Goal: Check status: Check status

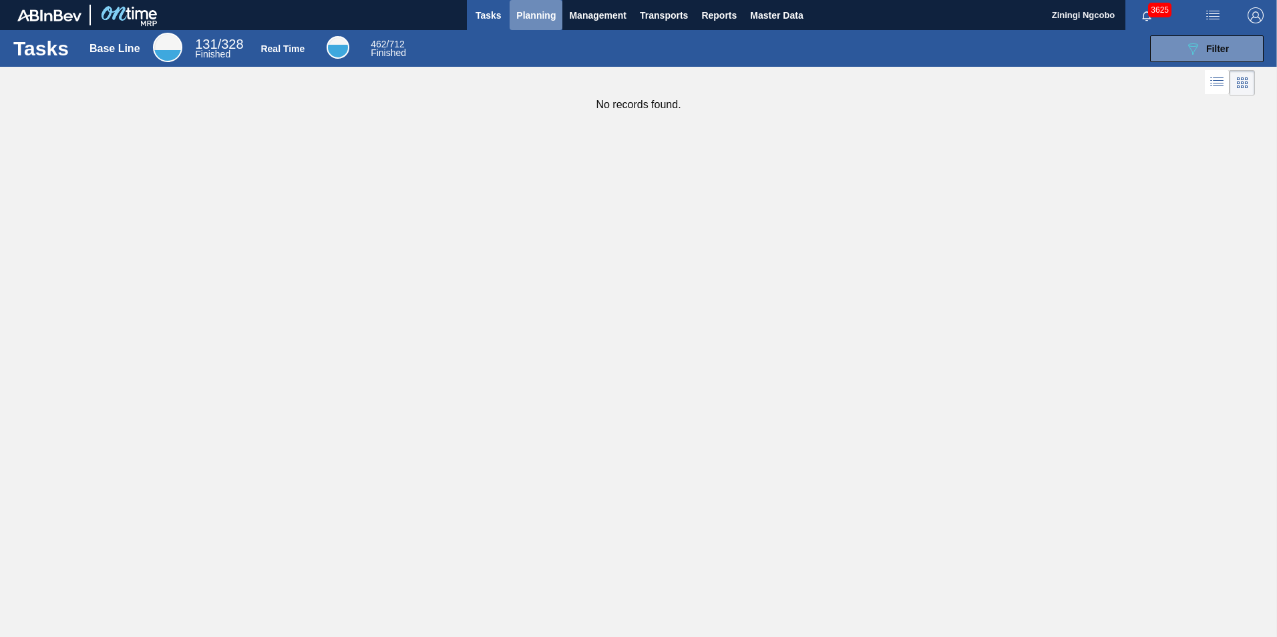
click at [548, 19] on span "Planning" at bounding box center [535, 15] width 39 height 16
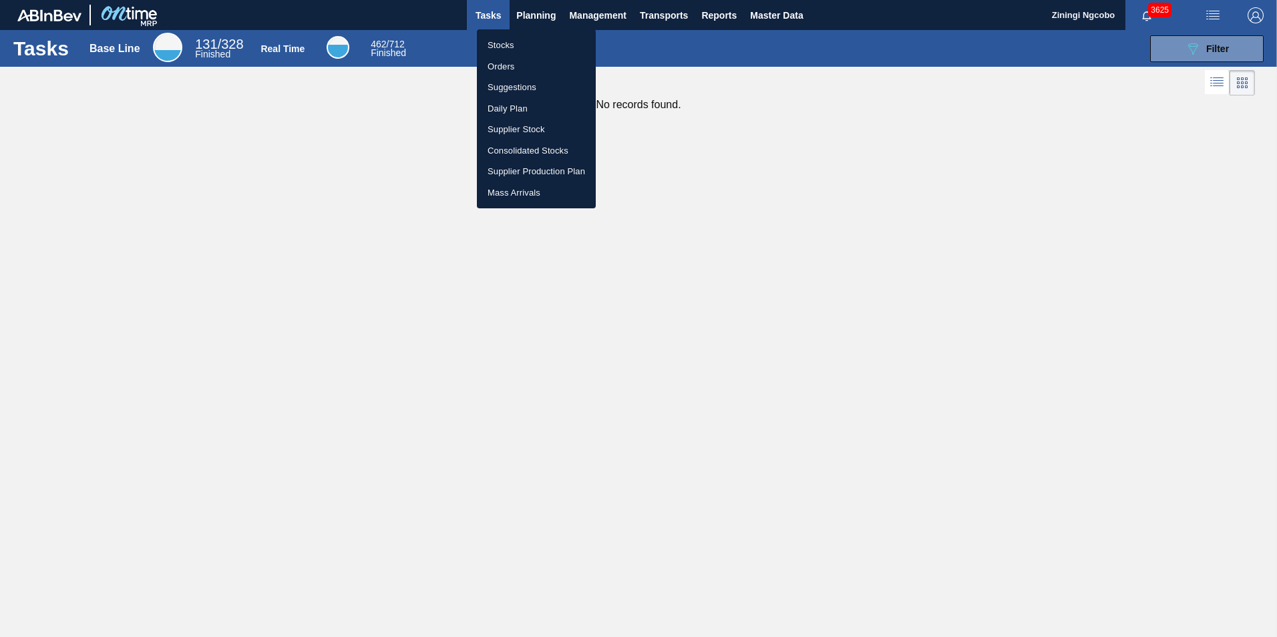
click at [518, 66] on li "Orders" at bounding box center [536, 66] width 119 height 21
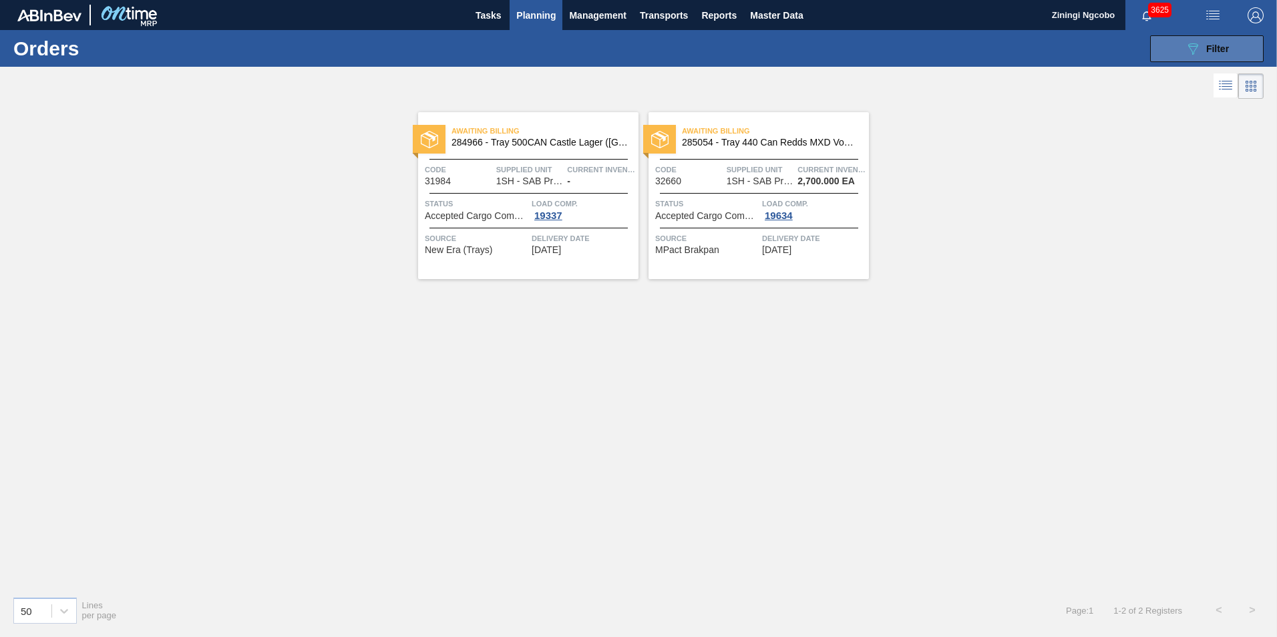
click at [1201, 59] on button "089F7B8B-B2A5-4AFE-B5C0-19BA573D28AC Filter" at bounding box center [1207, 48] width 114 height 27
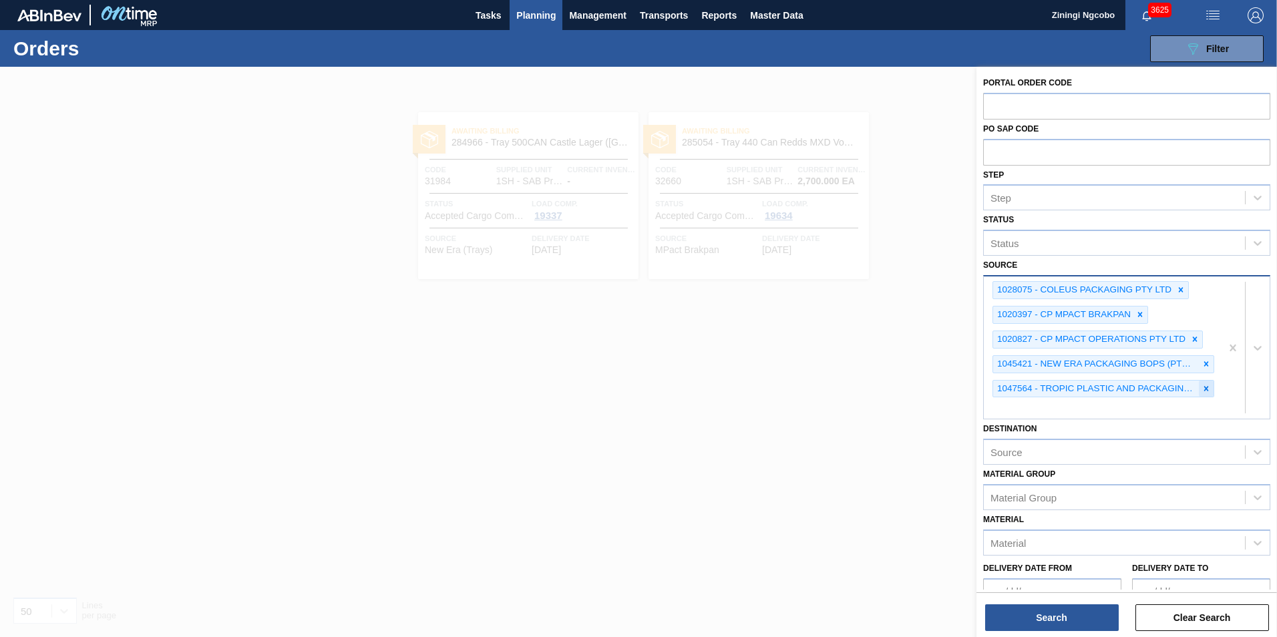
click at [1205, 388] on icon at bounding box center [1206, 388] width 5 height 5
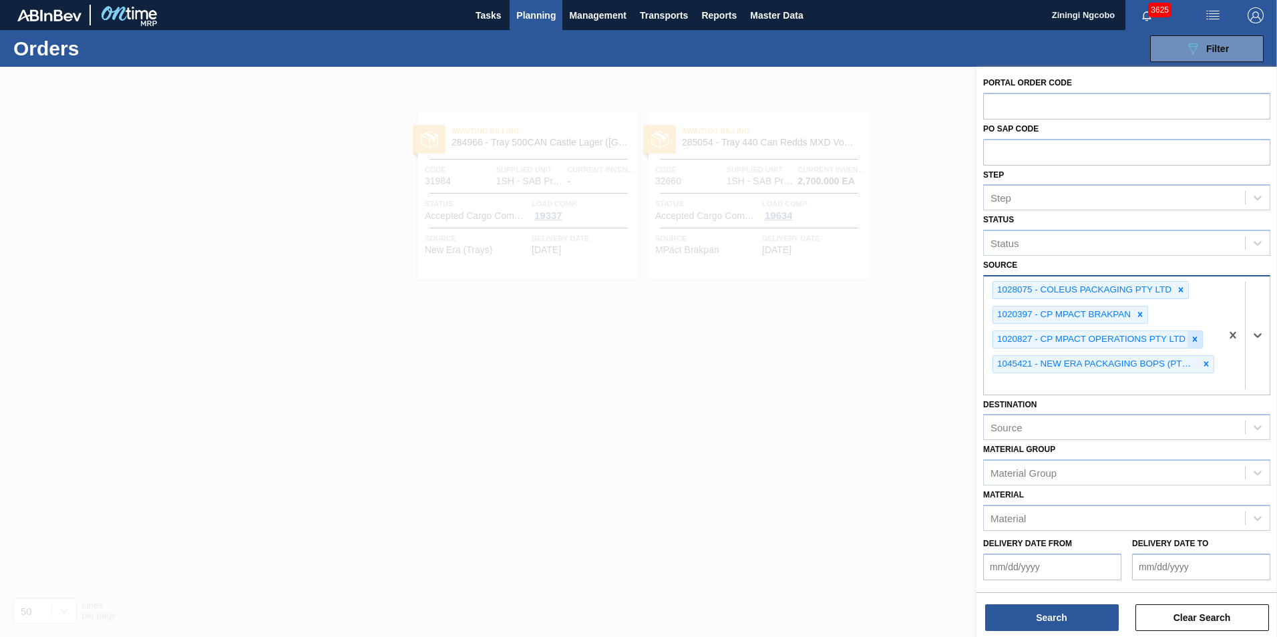
click at [1195, 340] on icon at bounding box center [1195, 339] width 5 height 5
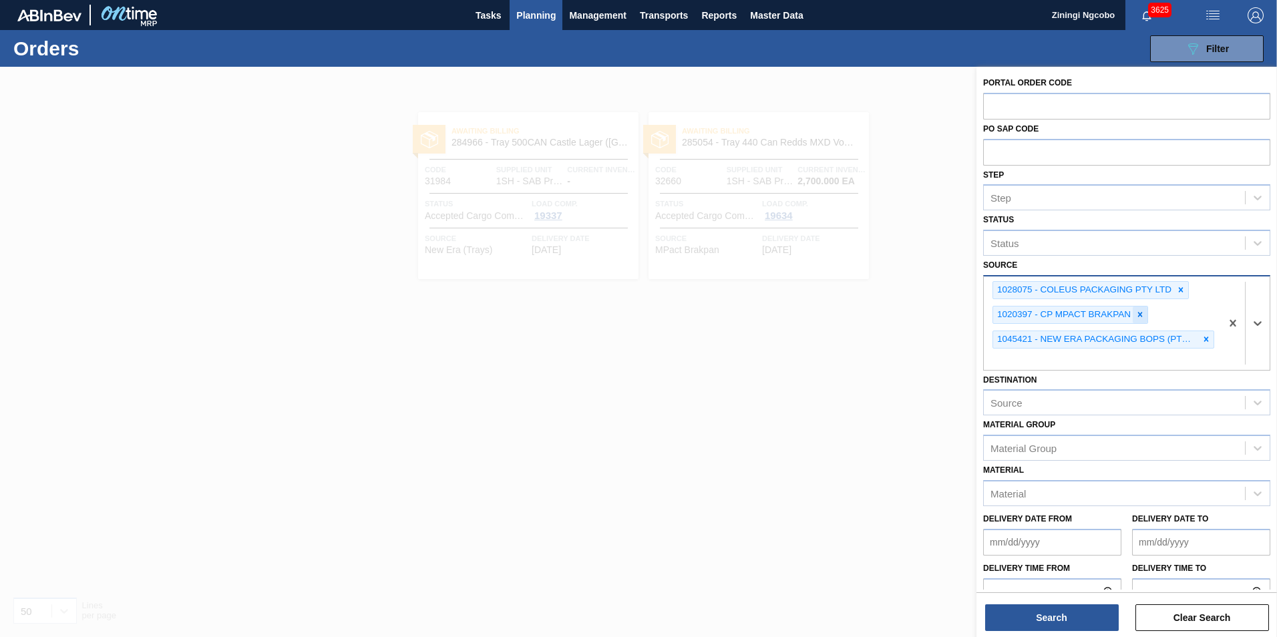
click at [1141, 315] on icon at bounding box center [1140, 315] width 5 height 5
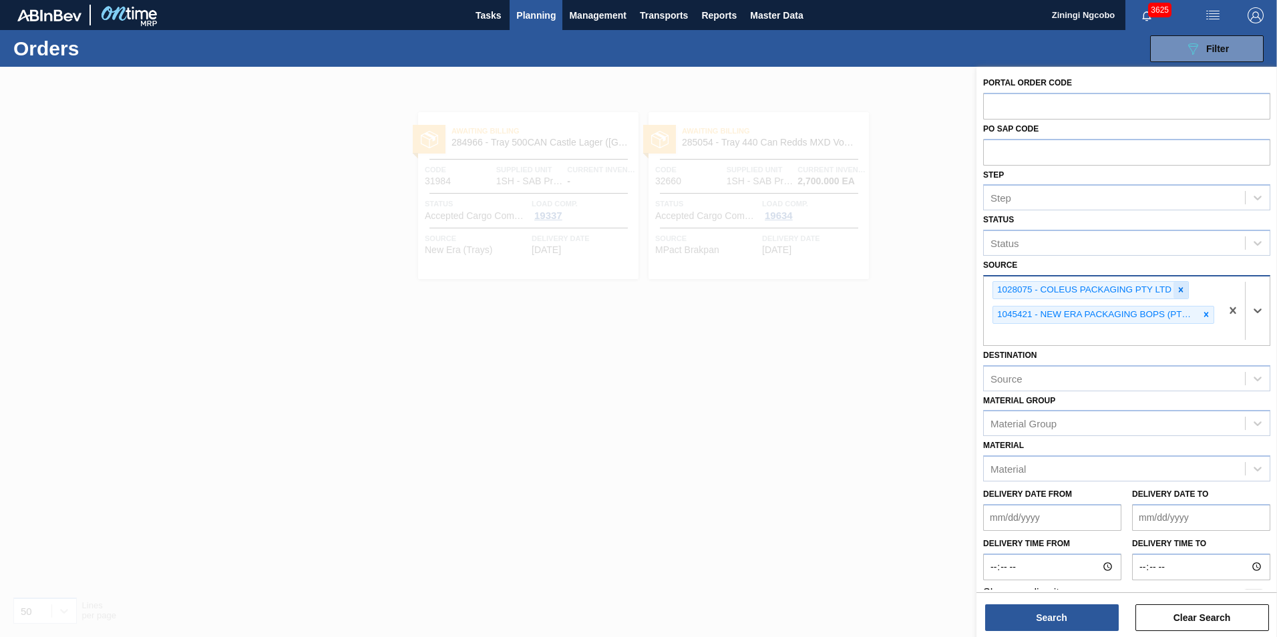
click at [1184, 293] on icon at bounding box center [1180, 289] width 9 height 9
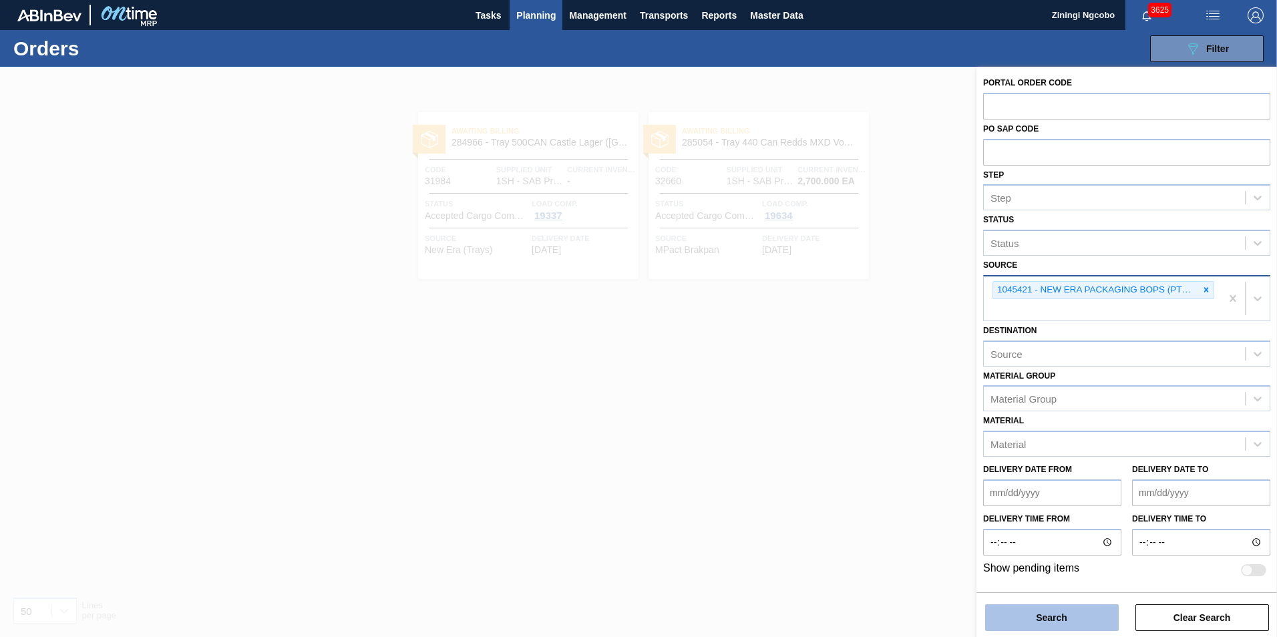
click at [1071, 613] on button "Search" at bounding box center [1052, 617] width 134 height 27
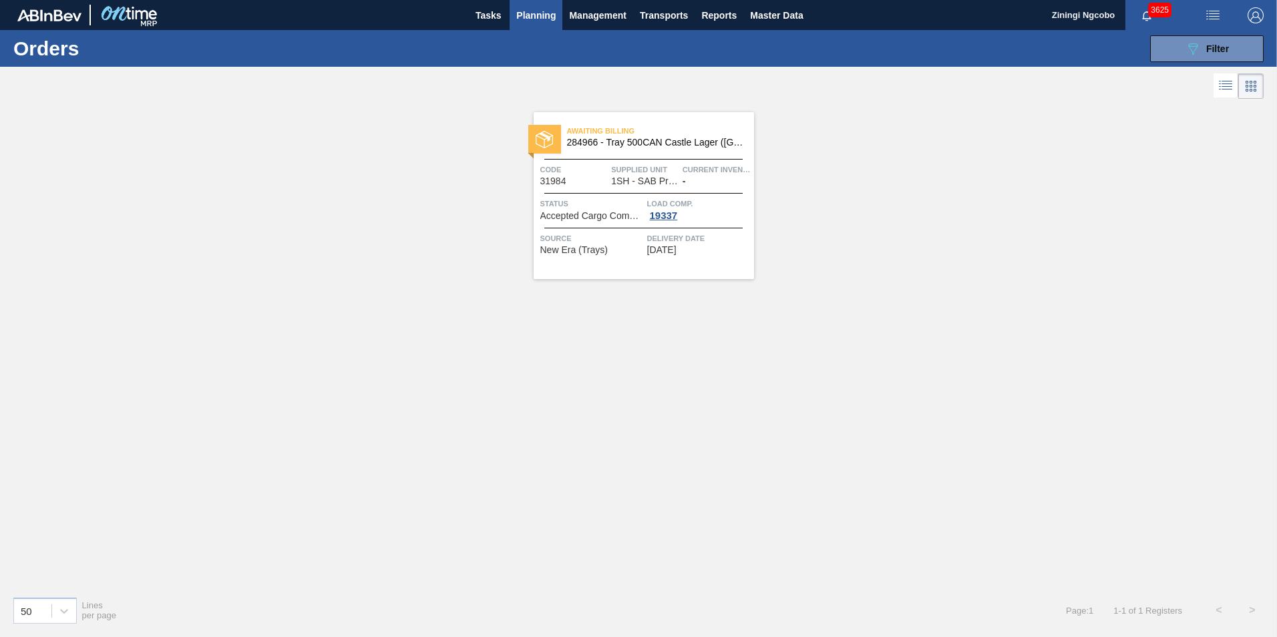
click at [669, 146] on span "284966 - Tray 500CAN Castle Lager ([GEOGRAPHIC_DATA])" at bounding box center [655, 143] width 176 height 10
click at [677, 211] on div "19337" at bounding box center [663, 215] width 33 height 11
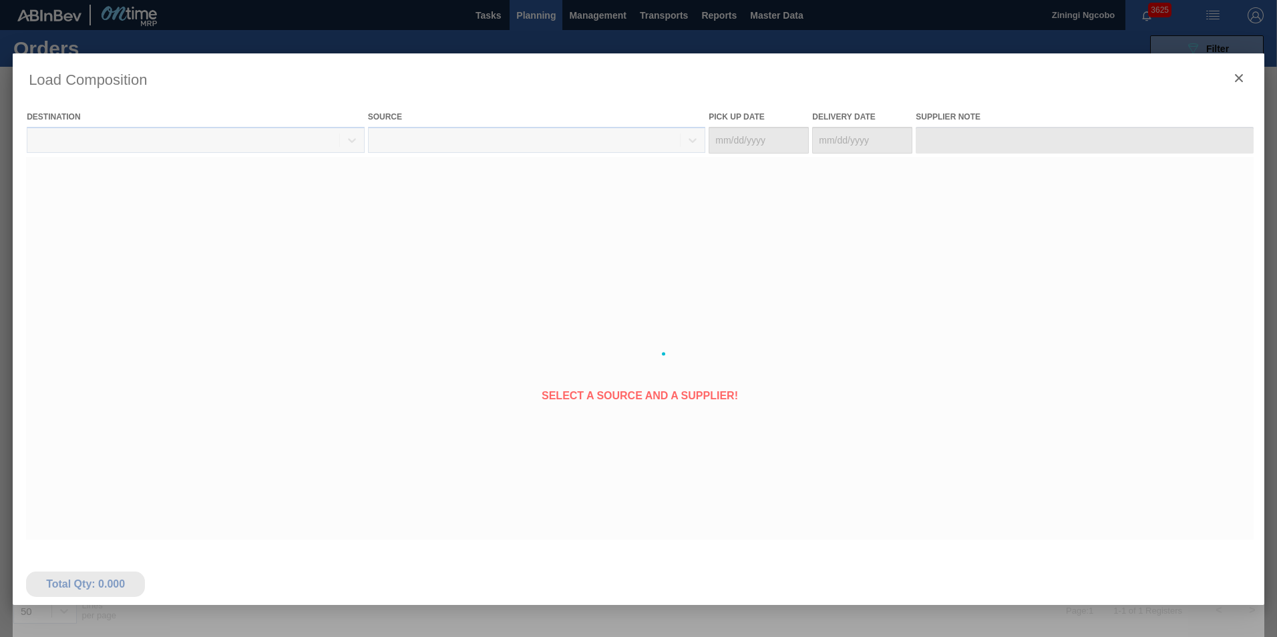
type Date "[DATE]"
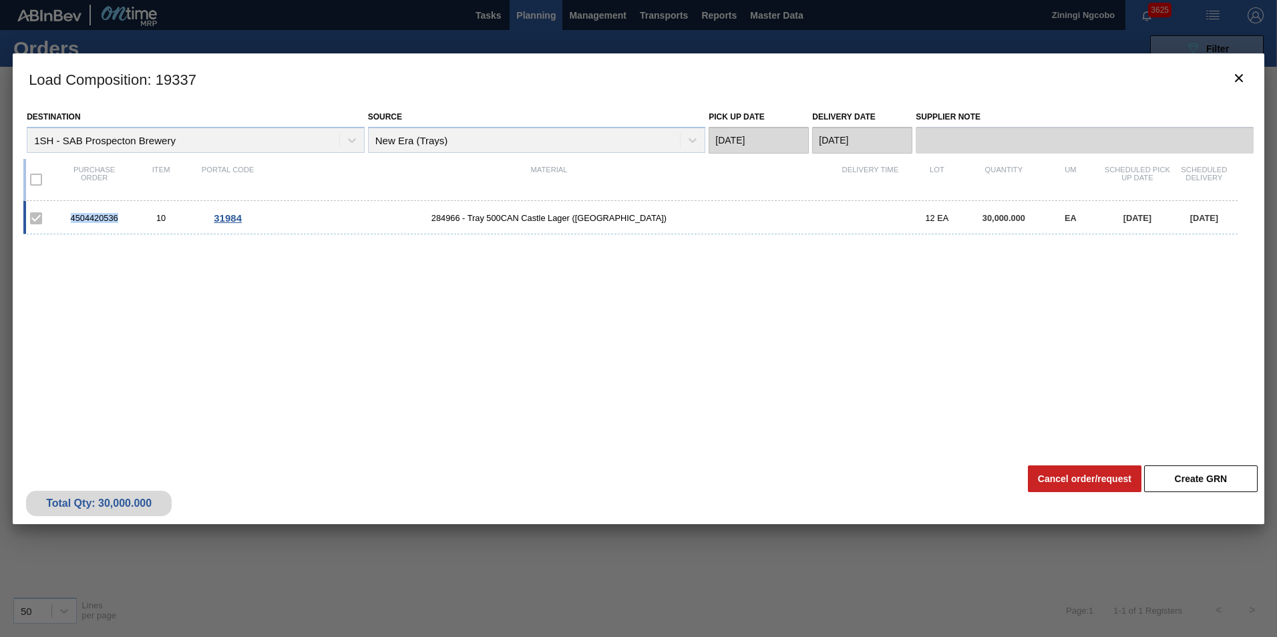
drag, startPoint x: 118, startPoint y: 218, endPoint x: 71, endPoint y: 222, distance: 46.9
click at [71, 222] on div "4504420536" at bounding box center [94, 218] width 67 height 10
copy div "4504420536"
